Goal: Navigation & Orientation: Find specific page/section

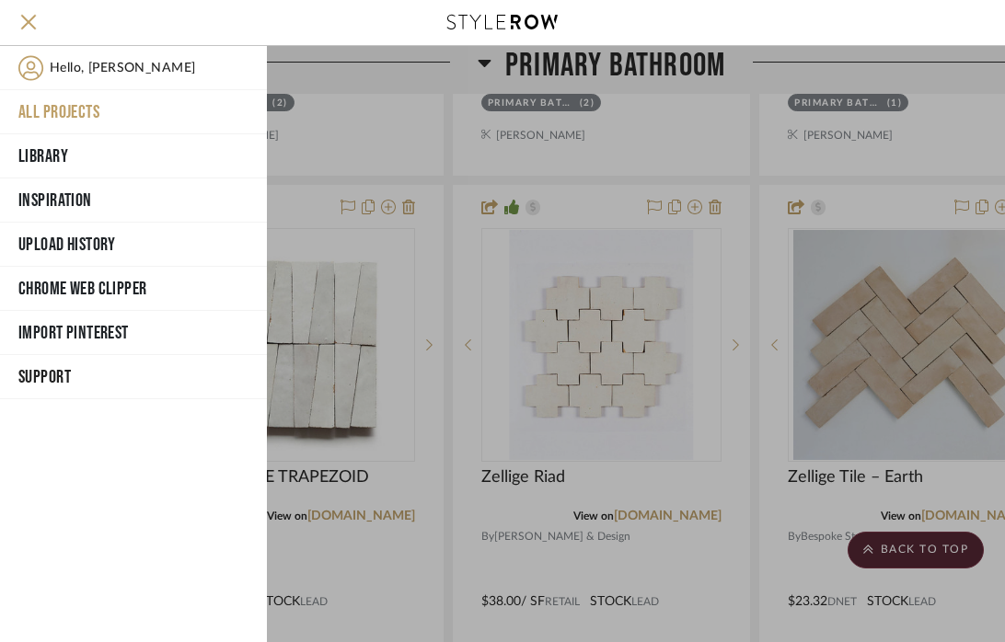
click at [67, 114] on button "All Projects" at bounding box center [133, 112] width 267 height 44
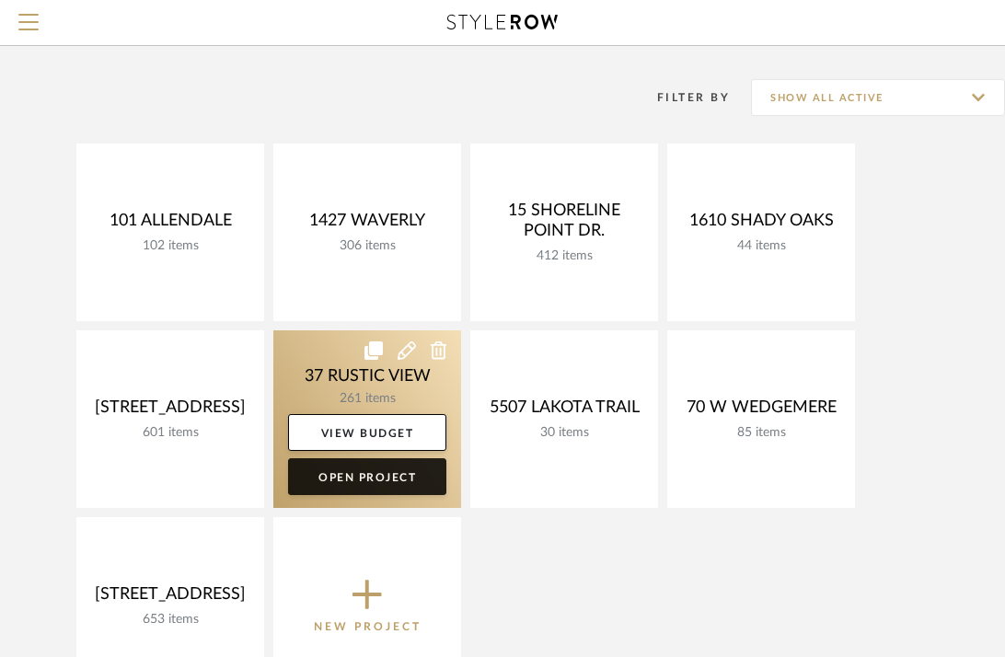
scroll to position [108, 0]
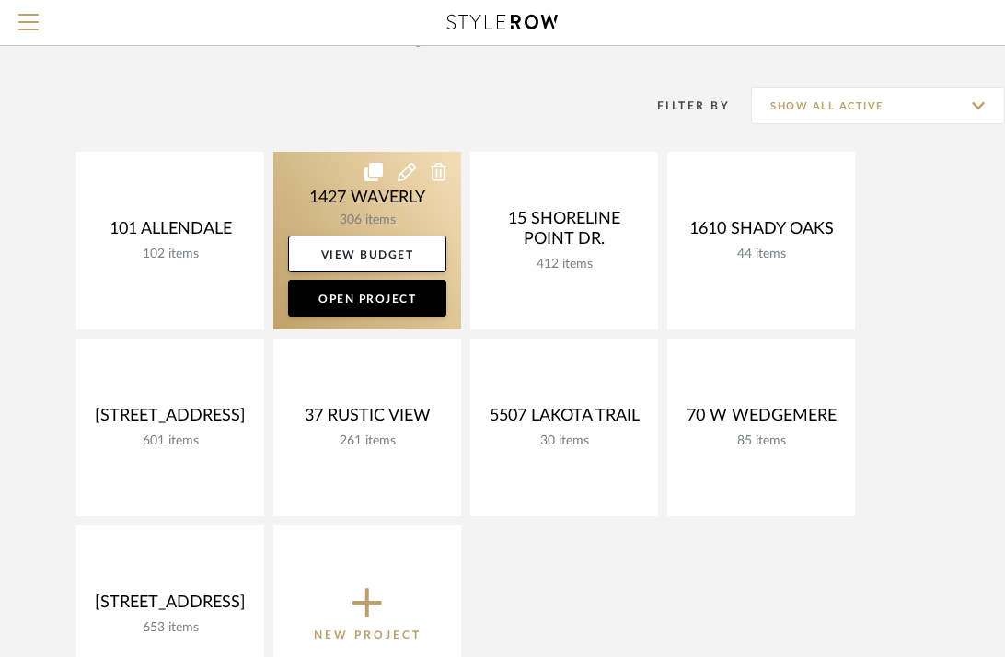
click at [335, 205] on link at bounding box center [367, 241] width 188 height 178
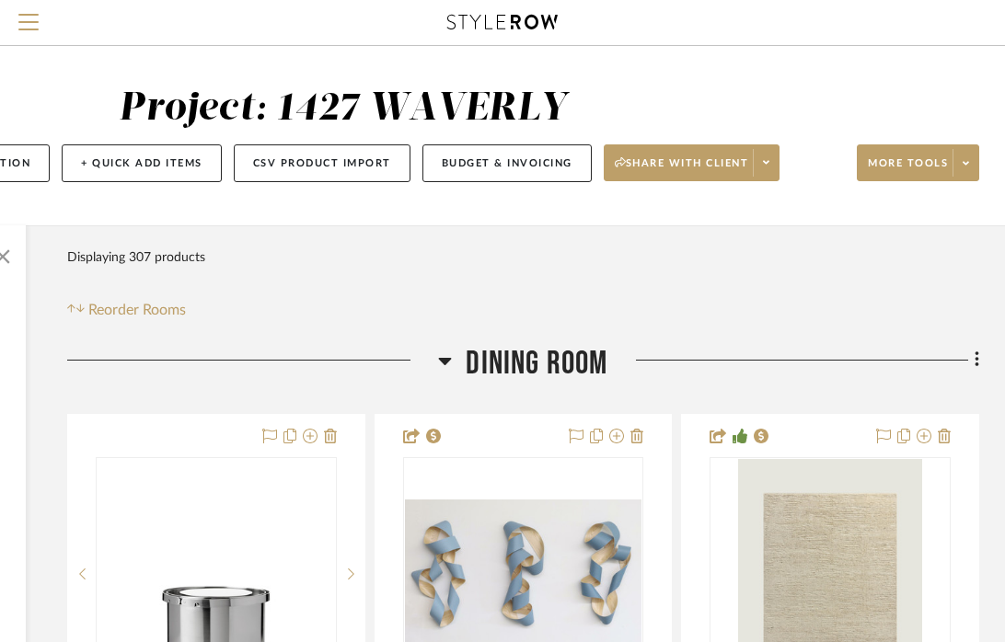
scroll to position [2, 320]
click at [444, 354] on icon at bounding box center [445, 361] width 14 height 22
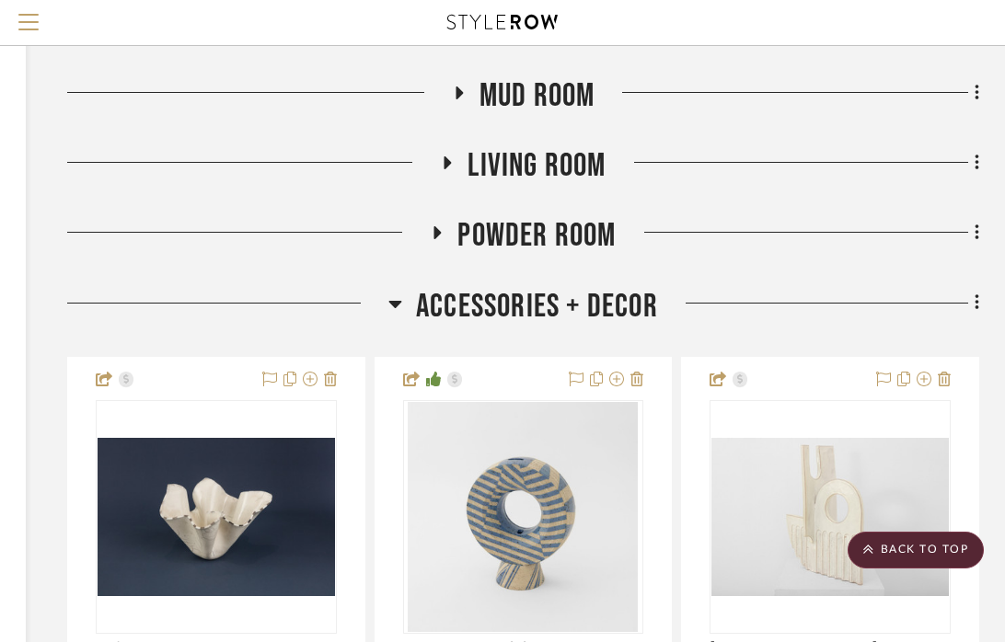
scroll to position [549, 320]
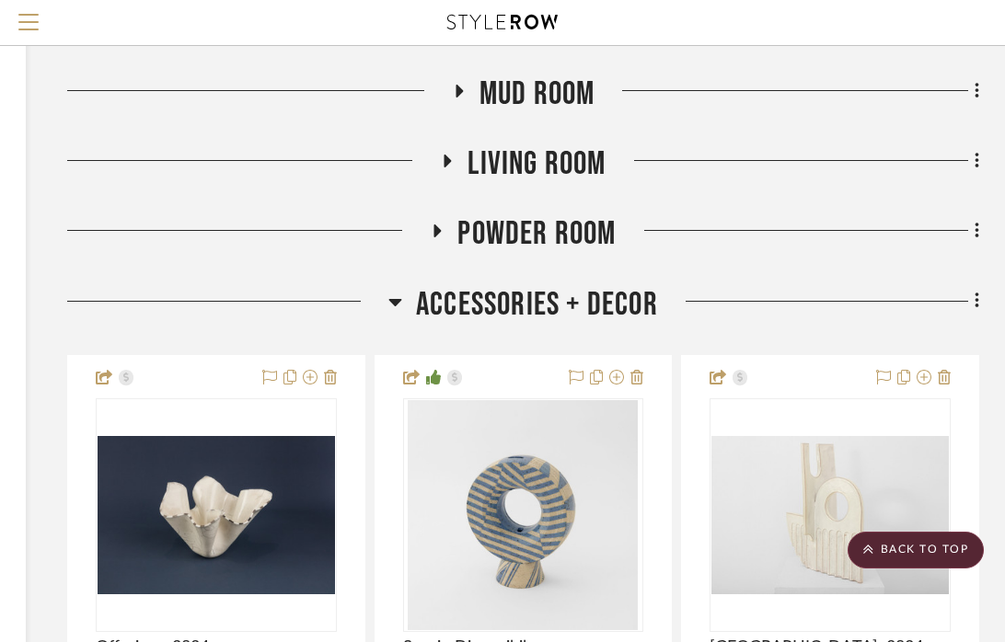
click at [402, 297] on h3 "Accessories + Decor" at bounding box center [523, 305] width 270 height 40
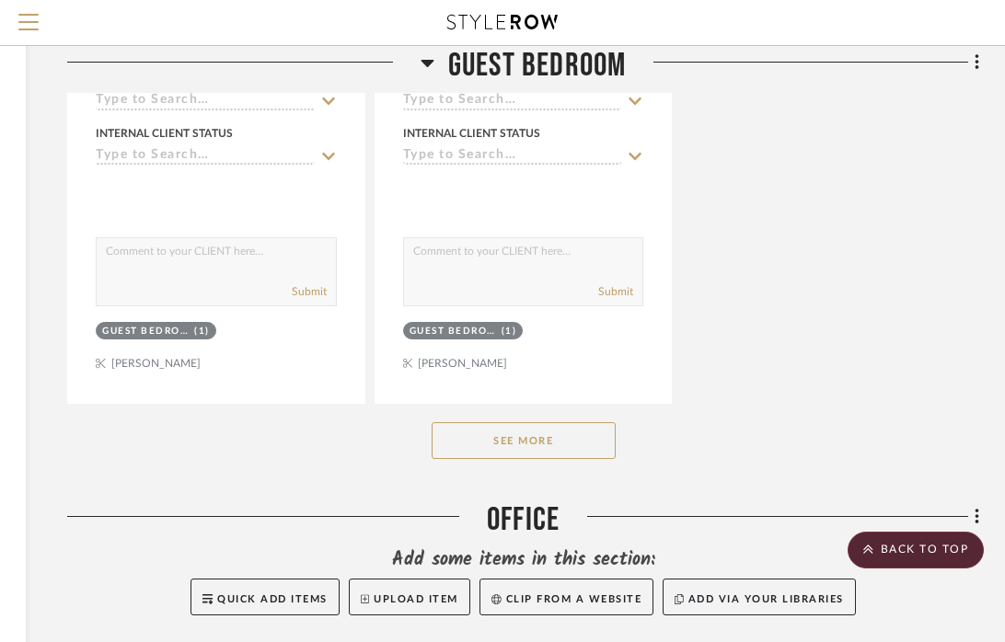
scroll to position [3045, 318]
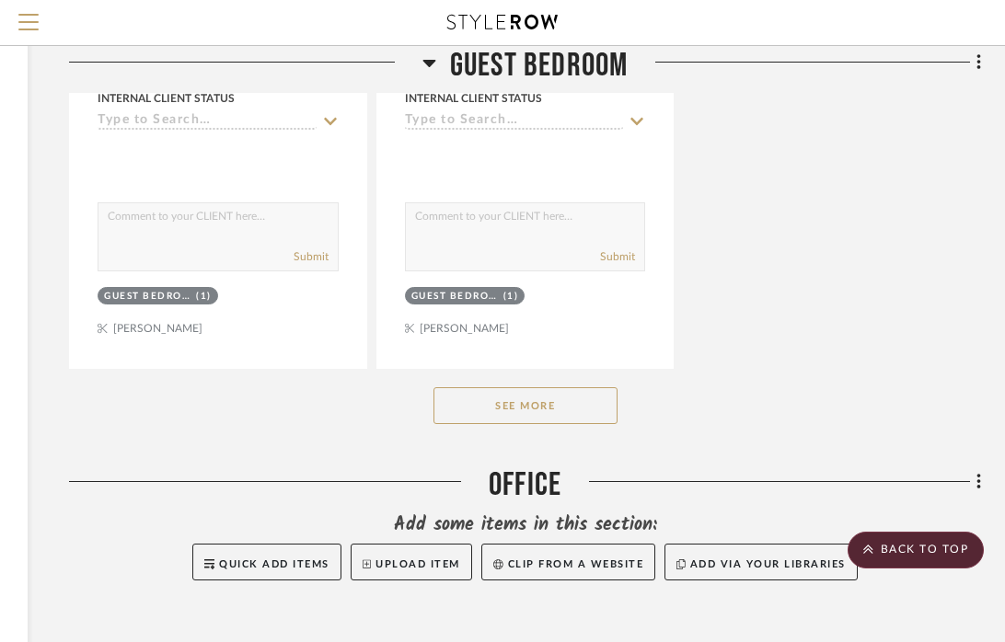
click at [519, 405] on button "See More" at bounding box center [525, 405] width 184 height 37
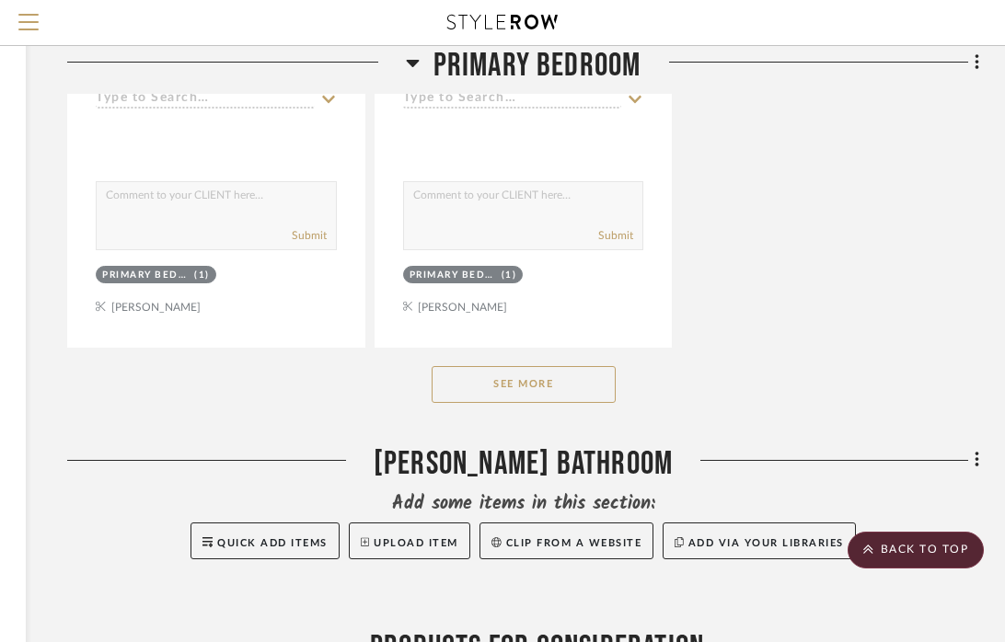
scroll to position [9282, 320]
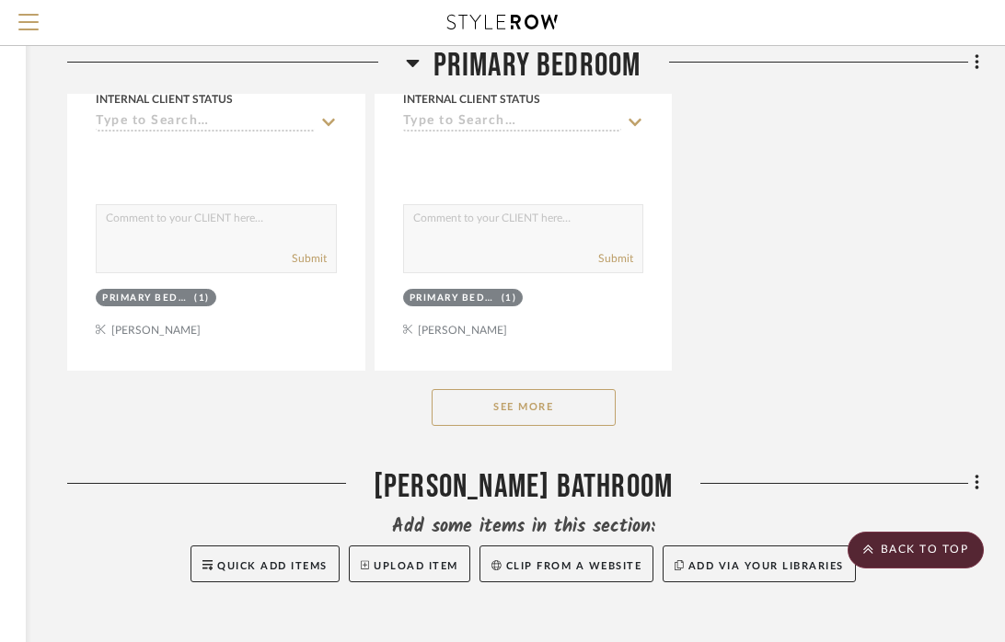
click at [513, 389] on button "See More" at bounding box center [524, 407] width 184 height 37
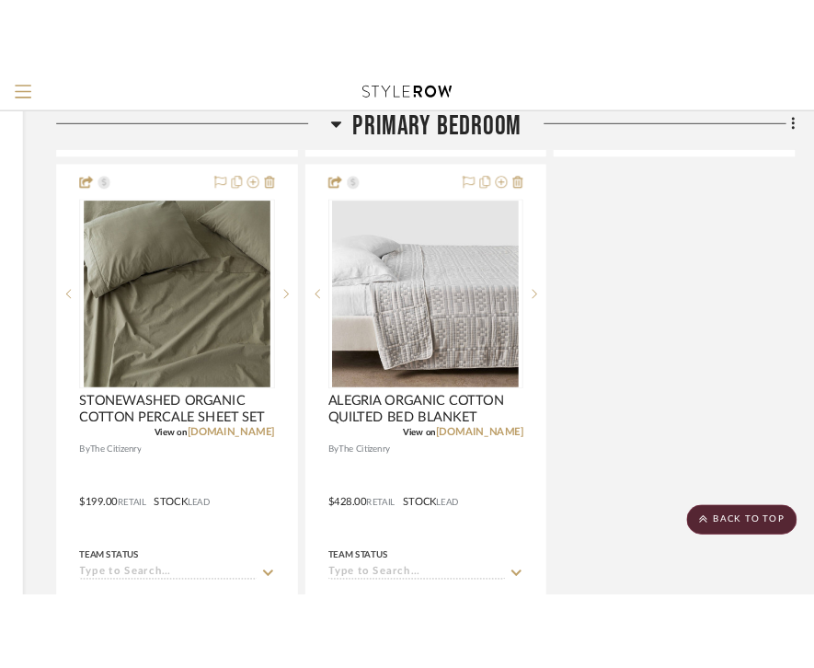
scroll to position [9547, 317]
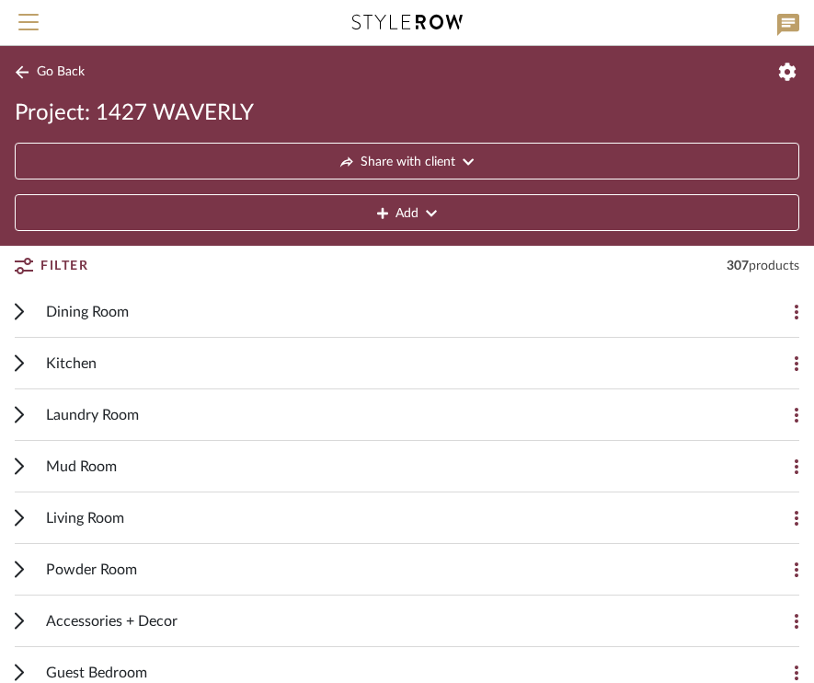
scroll to position [374, 0]
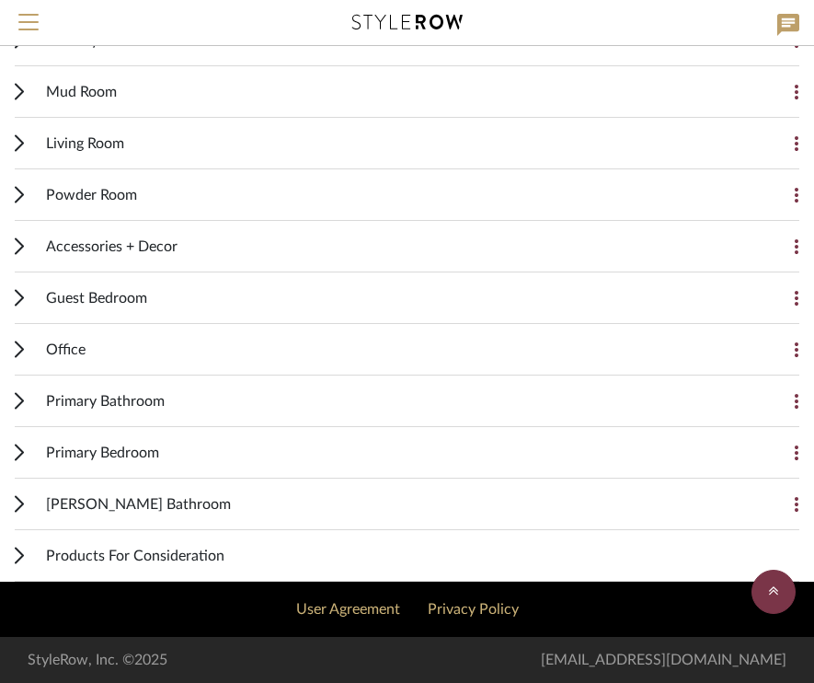
click at [21, 455] on icon at bounding box center [19, 452] width 7 height 15
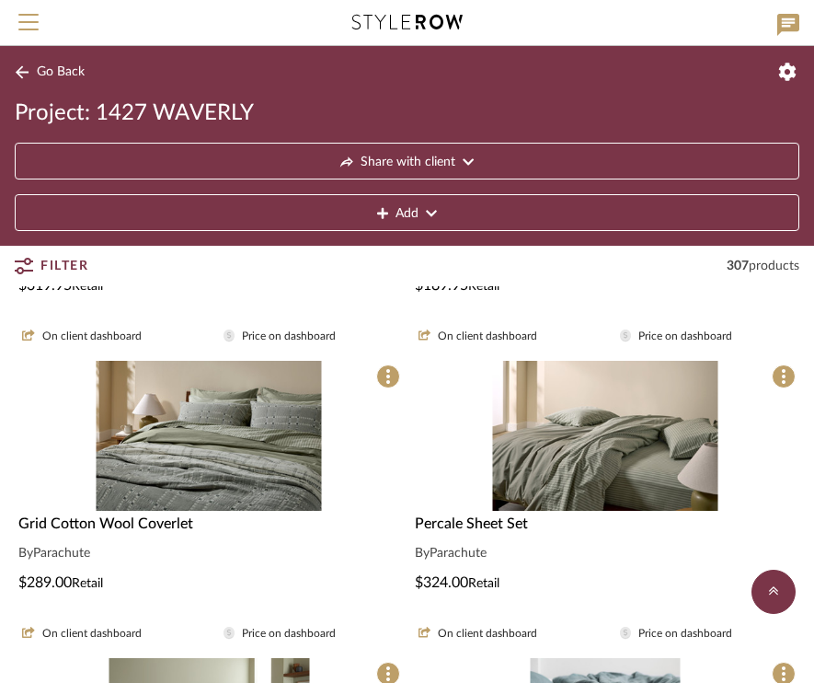
scroll to position [1180, 0]
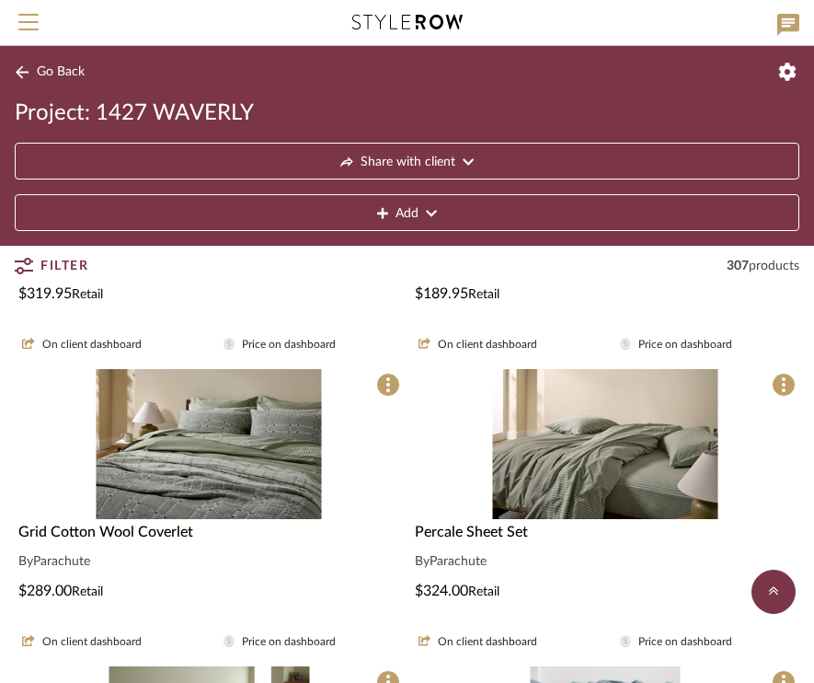
click at [245, 459] on img "0" at bounding box center [209, 444] width 225 height 150
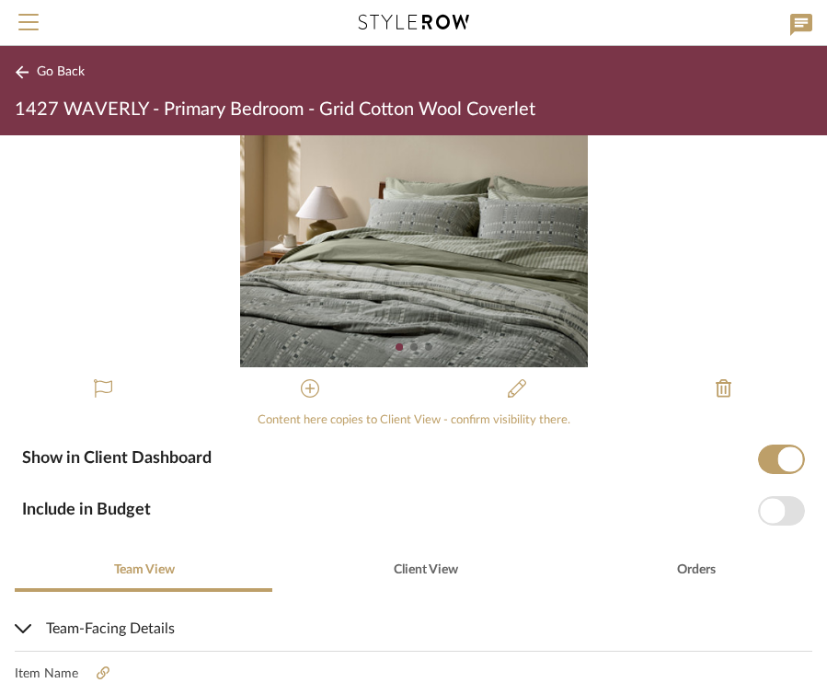
click at [48, 78] on span "Go Back" at bounding box center [61, 72] width 48 height 16
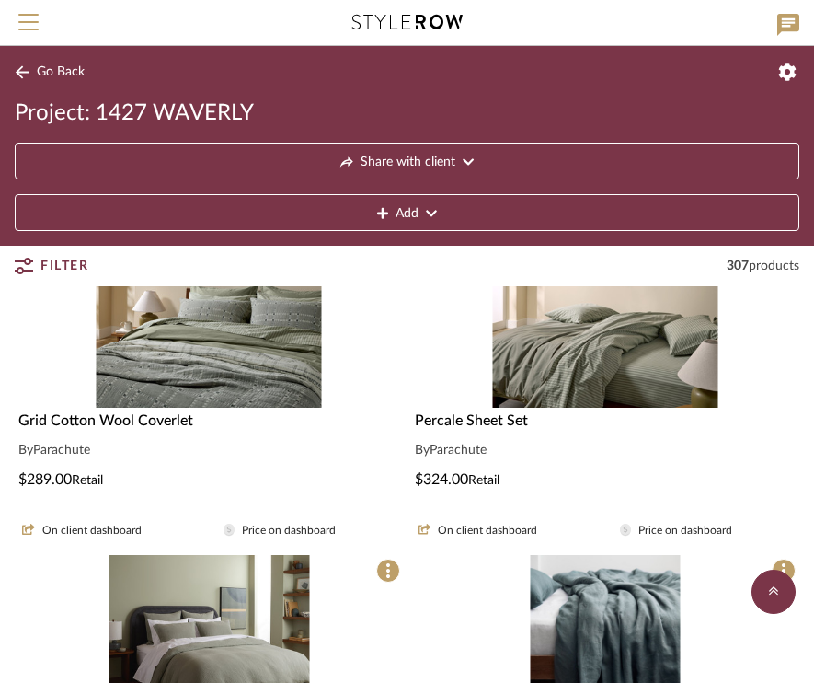
scroll to position [1263, 0]
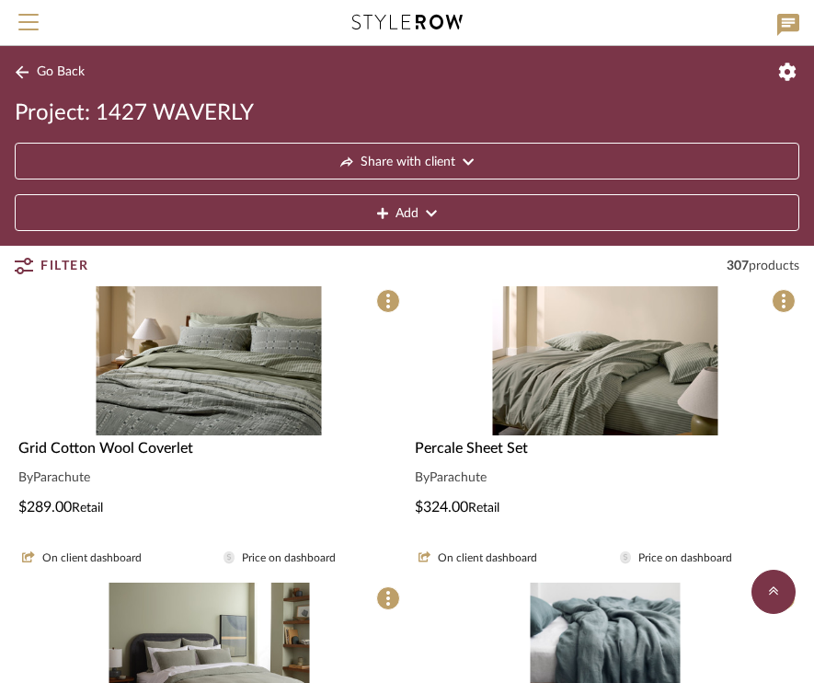
click at [578, 383] on img "0" at bounding box center [604, 360] width 225 height 150
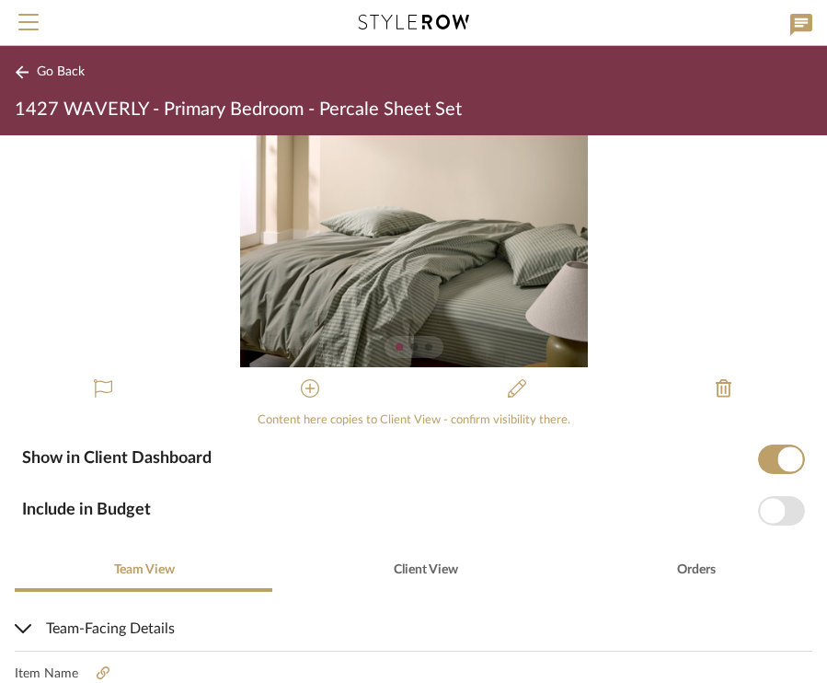
click at [30, 62] on button "Go Back" at bounding box center [53, 72] width 76 height 23
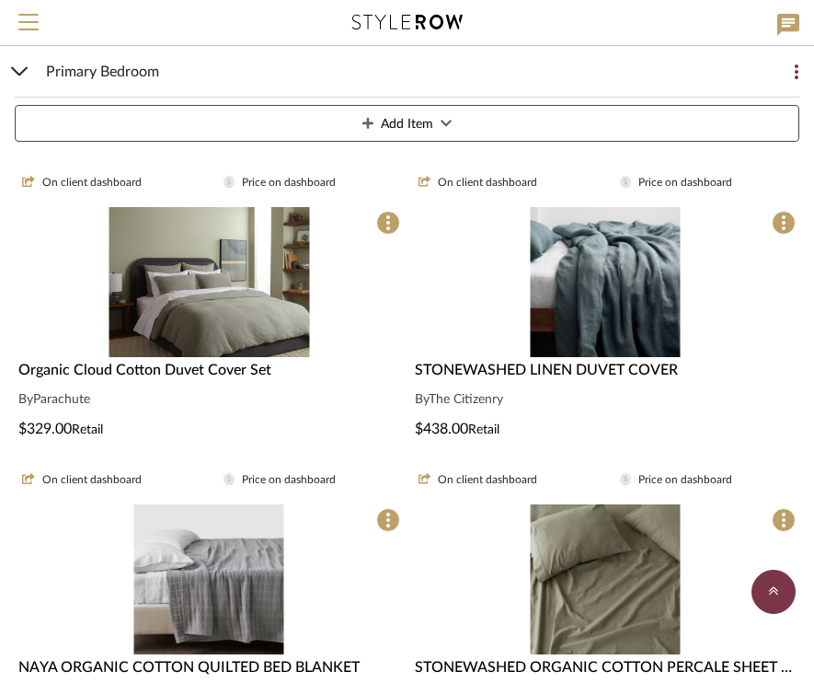
scroll to position [1656, 0]
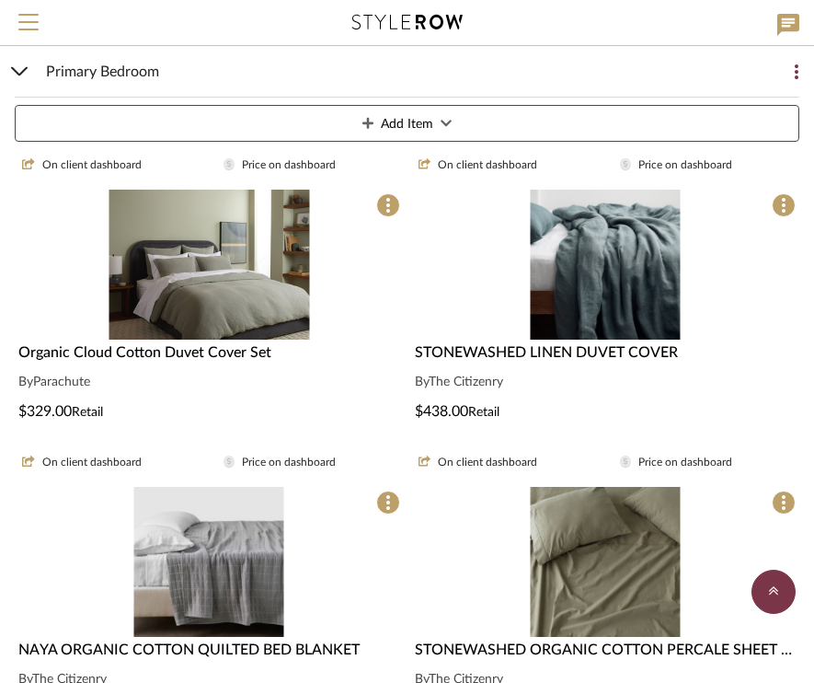
click at [210, 277] on img "0" at bounding box center [209, 265] width 201 height 150
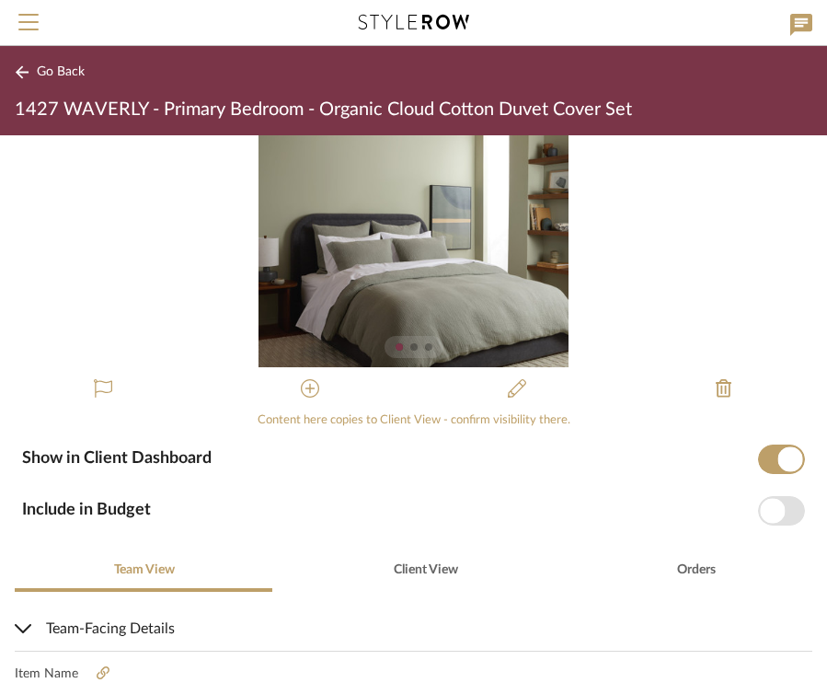
click at [410, 349] on div at bounding box center [413, 346] width 7 height 7
click at [410, 348] on div at bounding box center [413, 346] width 7 height 7
click at [25, 76] on icon at bounding box center [22, 72] width 15 height 14
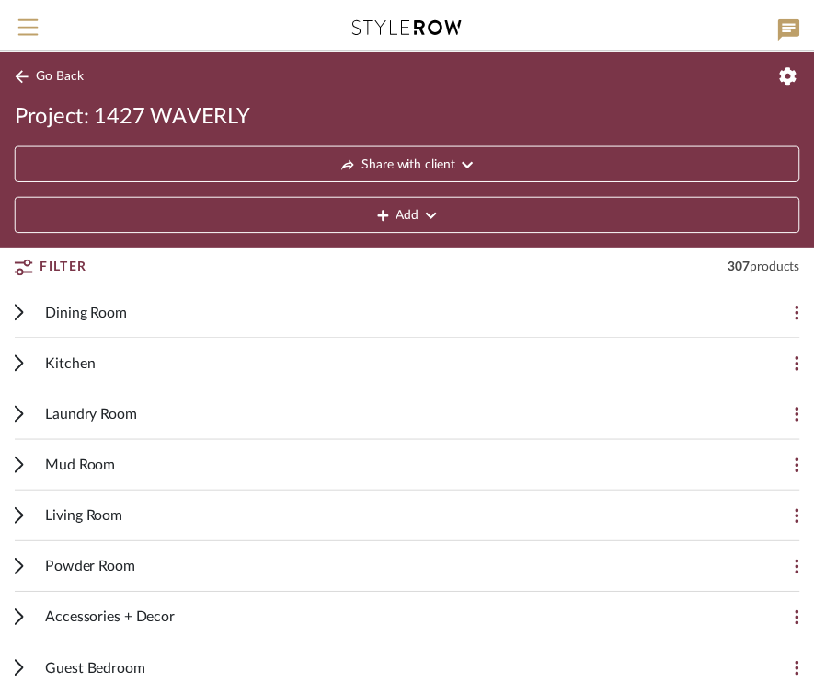
scroll to position [1656, 0]
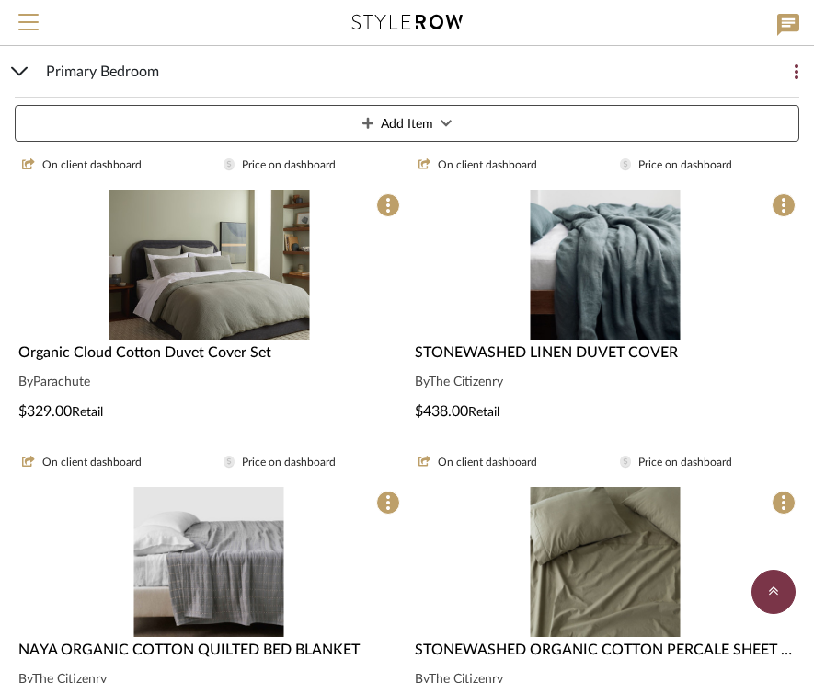
click at [14, 72] on icon at bounding box center [19, 71] width 17 height 9
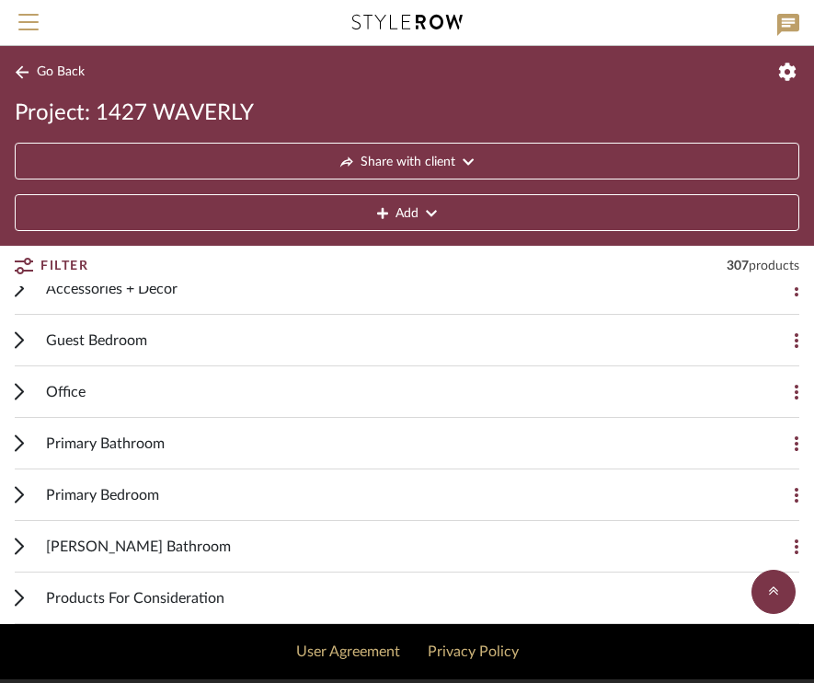
scroll to position [330, 0]
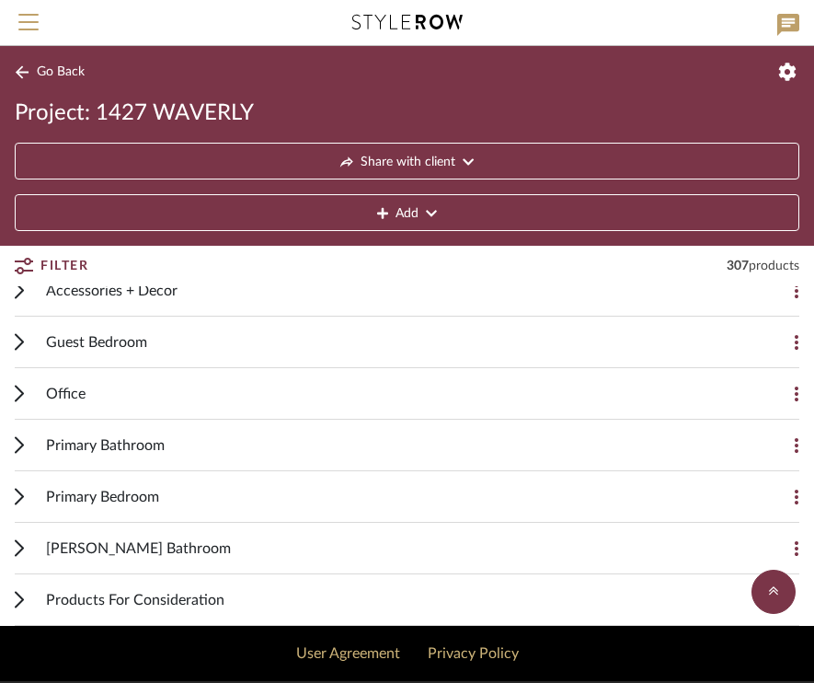
click at [17, 389] on icon at bounding box center [19, 393] width 9 height 17
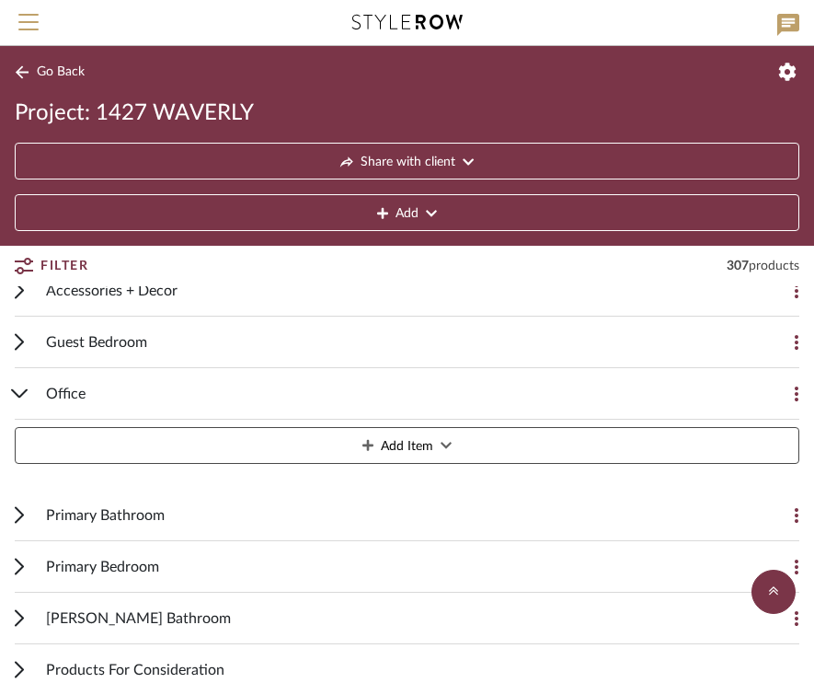
click at [17, 389] on icon at bounding box center [19, 393] width 17 height 9
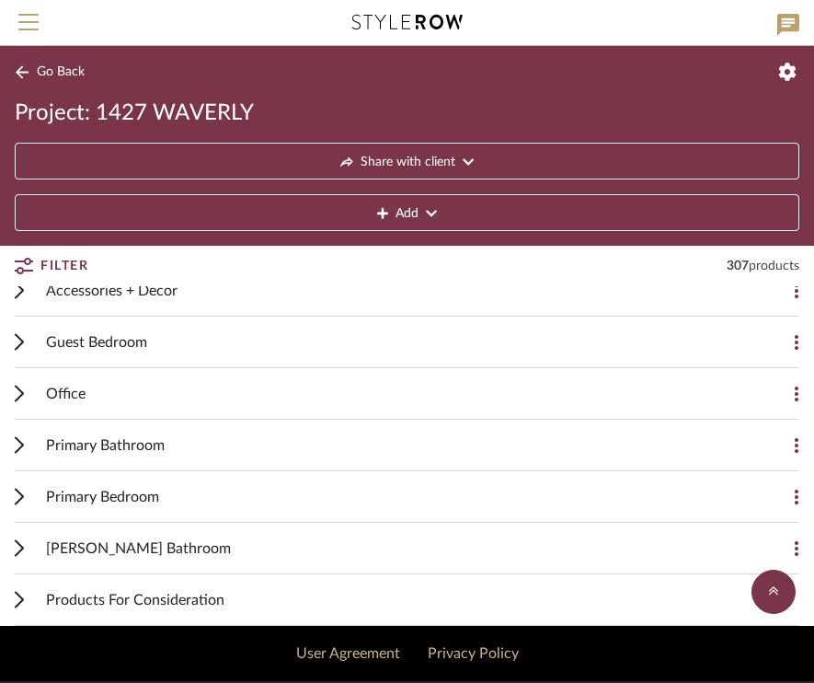
click at [19, 339] on icon at bounding box center [19, 342] width 7 height 15
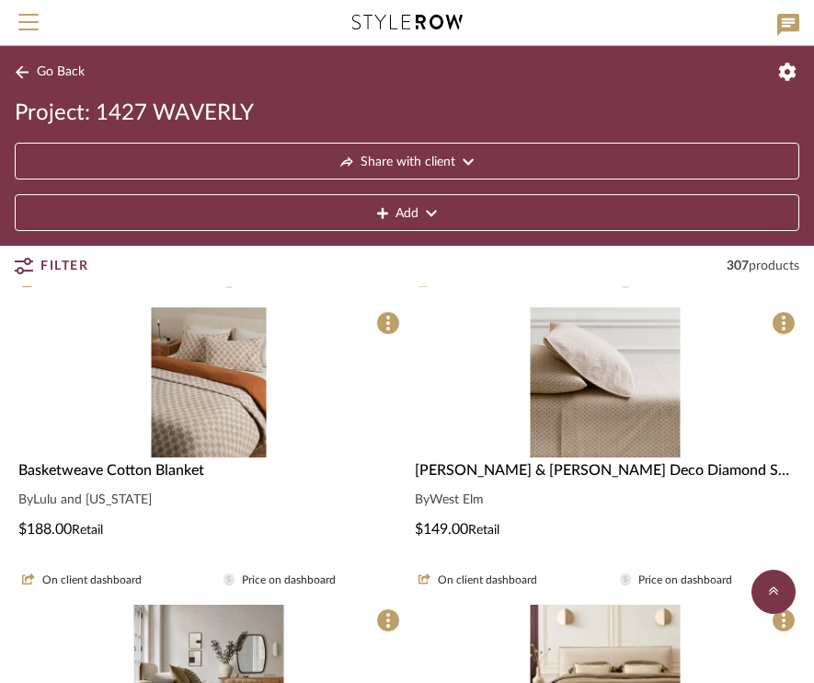
scroll to position [476, 0]
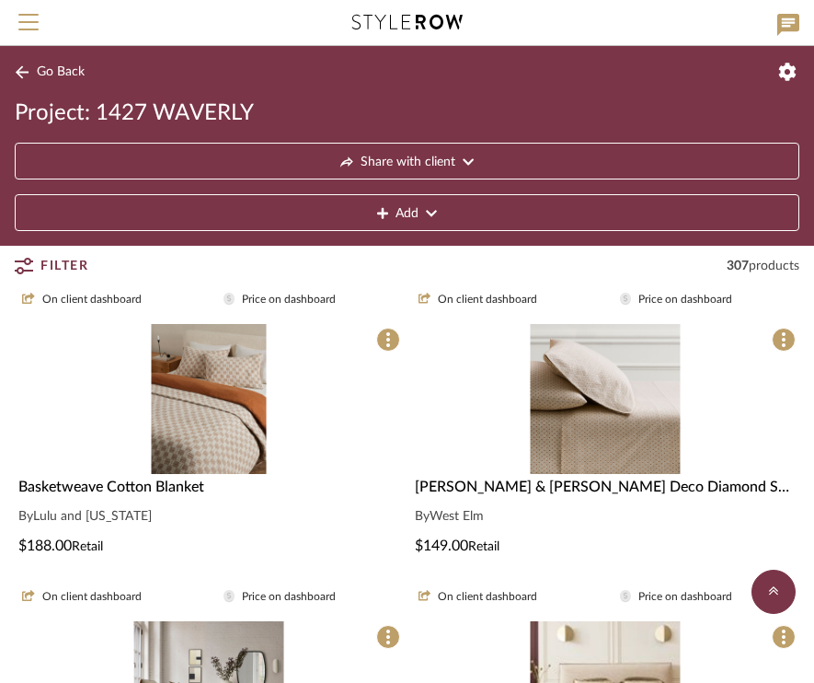
click at [225, 395] on img "0" at bounding box center [209, 399] width 115 height 150
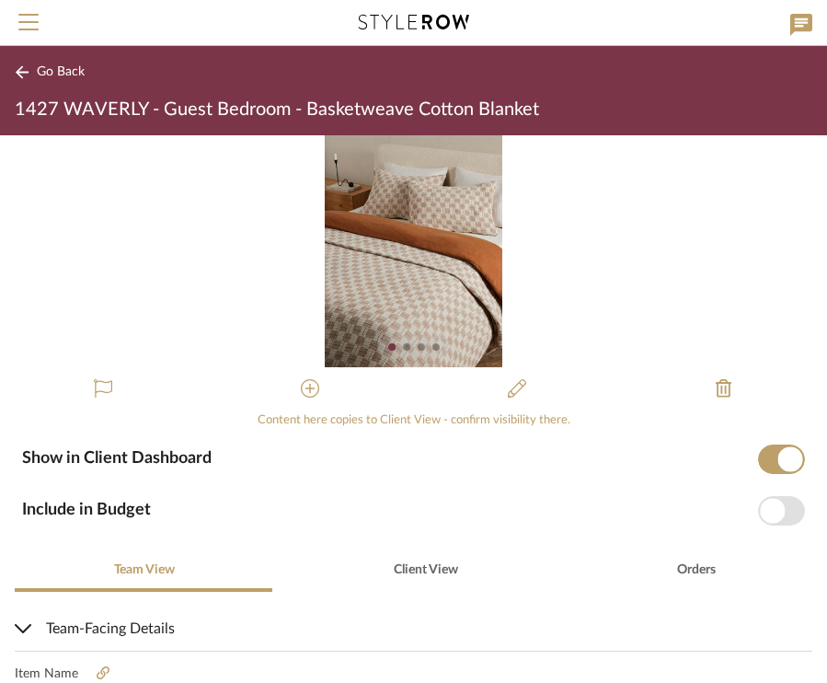
click at [403, 350] on div at bounding box center [406, 346] width 7 height 7
click at [695, 254] on div "0" at bounding box center [413, 251] width 827 height 232
click at [60, 75] on span "Go Back" at bounding box center [61, 72] width 48 height 16
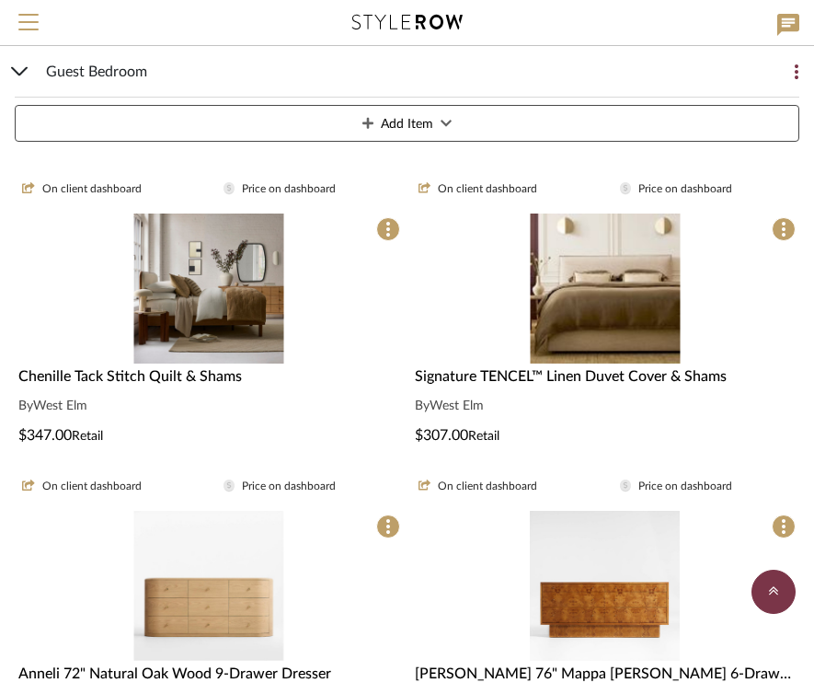
scroll to position [885, 0]
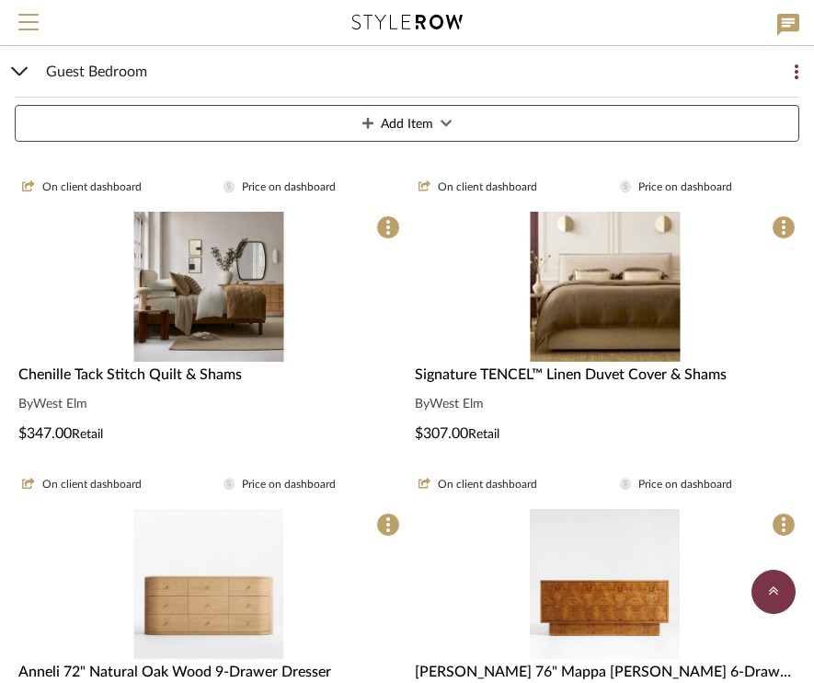
click at [224, 293] on img "0" at bounding box center [209, 287] width 150 height 150
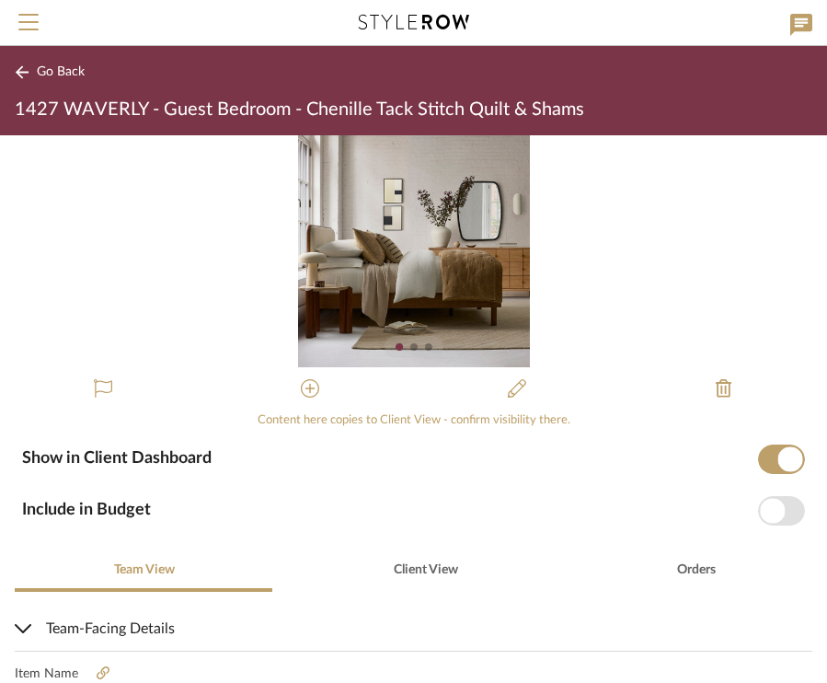
click at [404, 350] on div at bounding box center [414, 346] width 37 height 7
click at [423, 263] on img "0" at bounding box center [414, 251] width 232 height 232
click at [410, 349] on div at bounding box center [413, 346] width 7 height 7
click at [425, 349] on div at bounding box center [428, 346] width 7 height 7
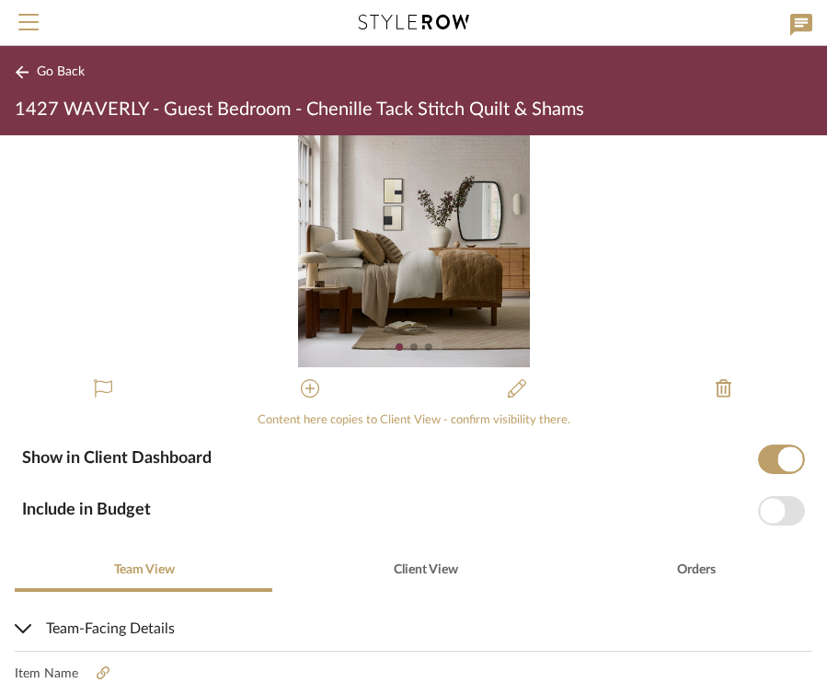
click at [407, 351] on sr-paginator at bounding box center [414, 347] width 59 height 22
click at [425, 350] on div at bounding box center [428, 346] width 7 height 7
click at [59, 70] on span "Go Back" at bounding box center [61, 72] width 48 height 16
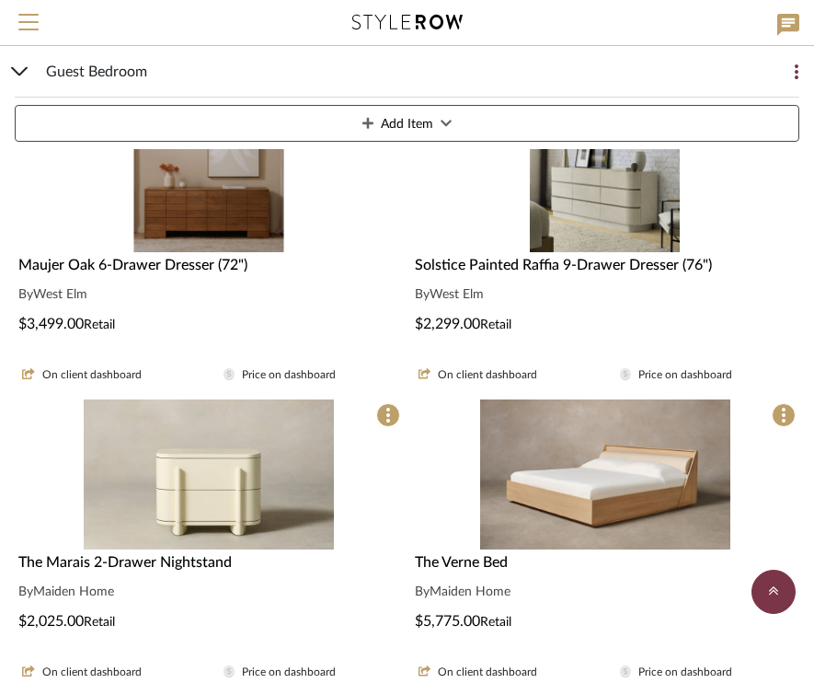
scroll to position [2198, 0]
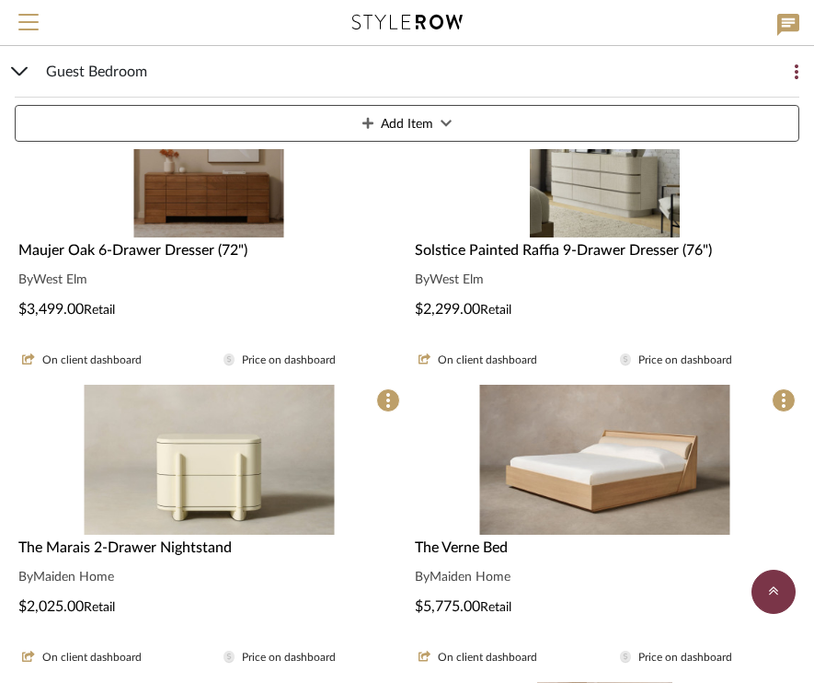
click at [629, 447] on img "0" at bounding box center [605, 460] width 250 height 150
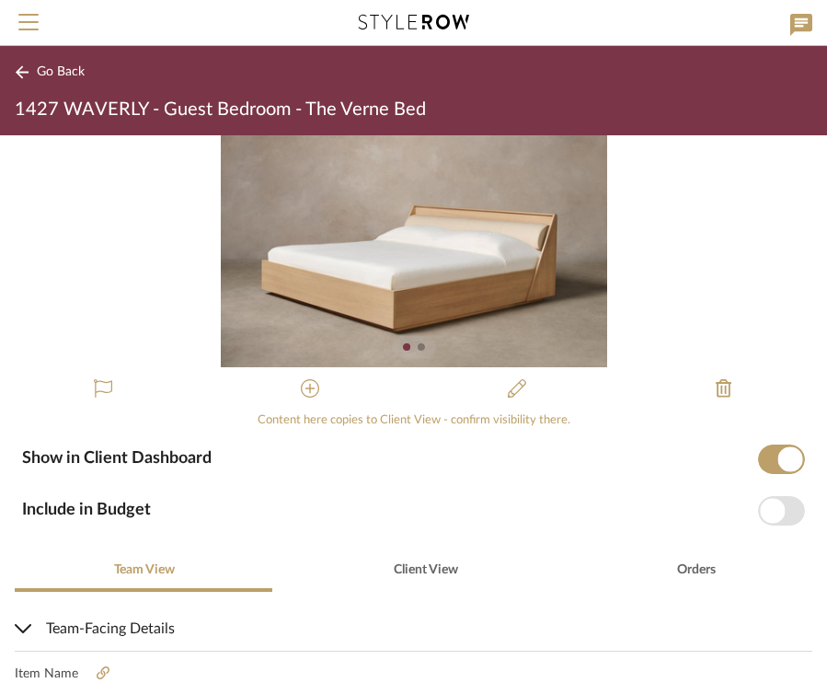
click at [455, 251] on img "0" at bounding box center [414, 251] width 386 height 232
click at [425, 243] on img "0" at bounding box center [414, 251] width 386 height 232
click at [44, 73] on span "Go Back" at bounding box center [61, 72] width 48 height 16
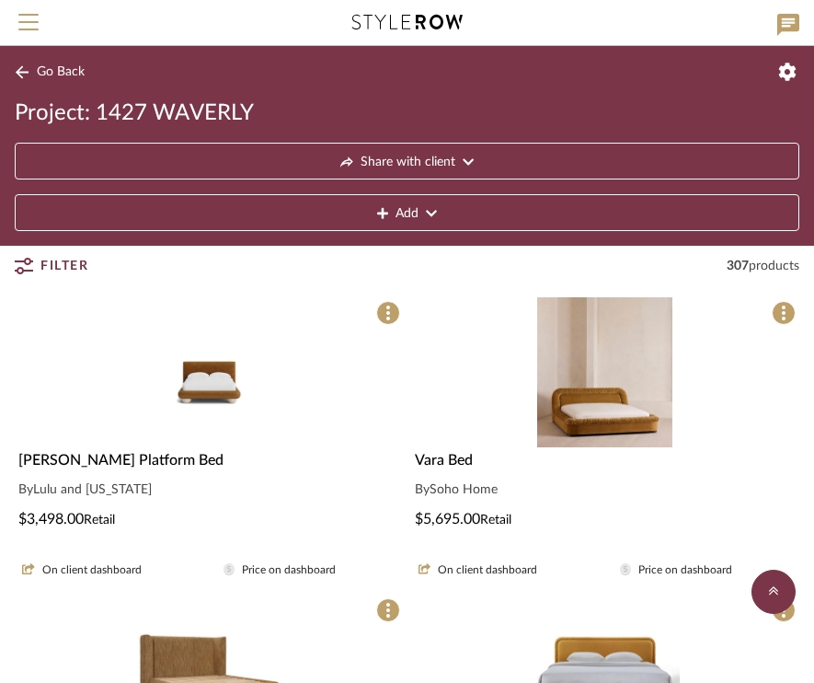
scroll to position [2560, 0]
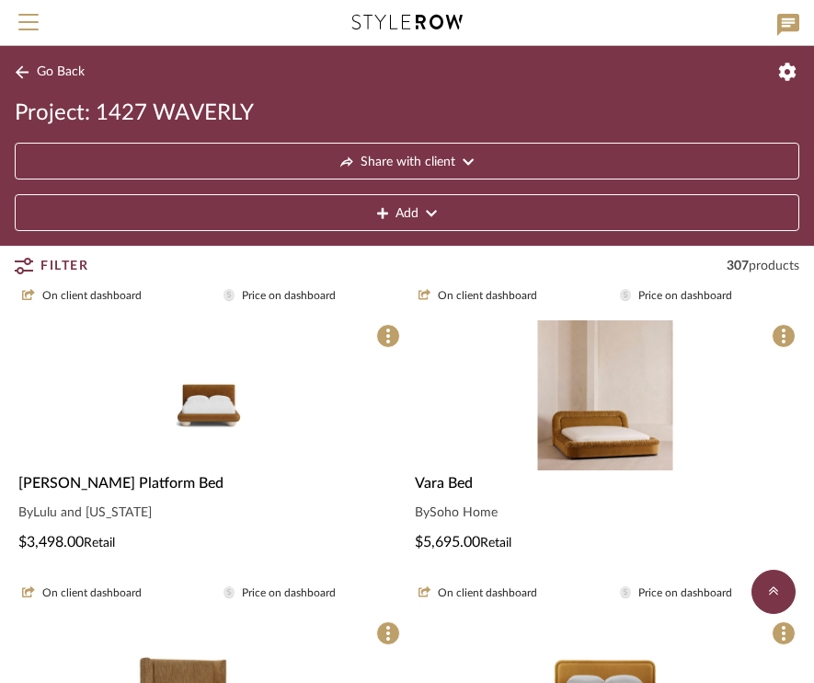
click at [603, 418] on div at bounding box center [605, 402] width 389 height 165
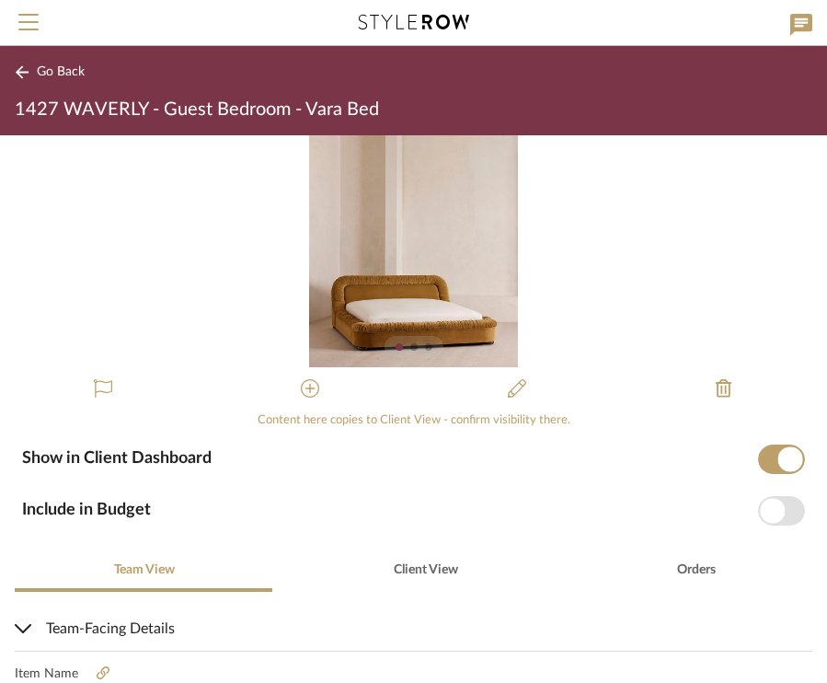
click at [376, 239] on img "0" at bounding box center [413, 251] width 209 height 232
